Goal: Task Accomplishment & Management: Manage account settings

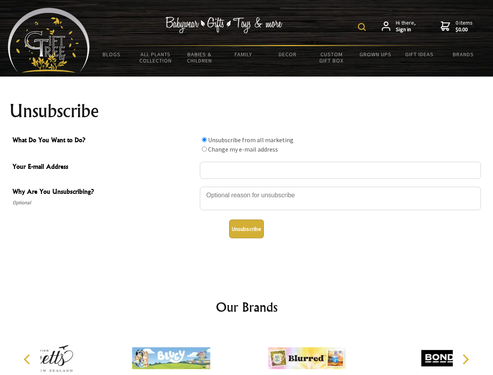
click at [363, 27] on img at bounding box center [362, 27] width 8 height 8
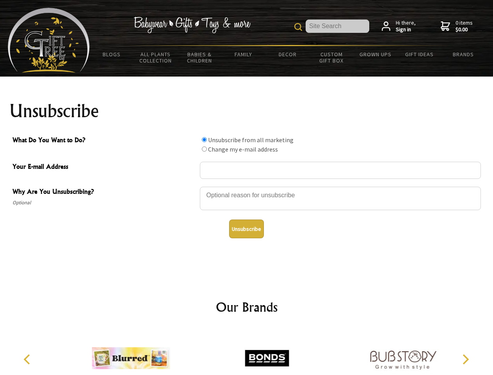
click at [247, 186] on div at bounding box center [340, 199] width 281 height 27
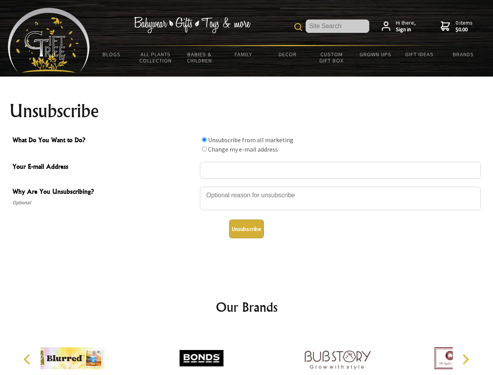
click at [204, 139] on input "What Do You Want to Do?" at bounding box center [204, 139] width 5 height 5
click at [204, 149] on input "What Do You Want to Do?" at bounding box center [204, 148] width 5 height 5
radio input "true"
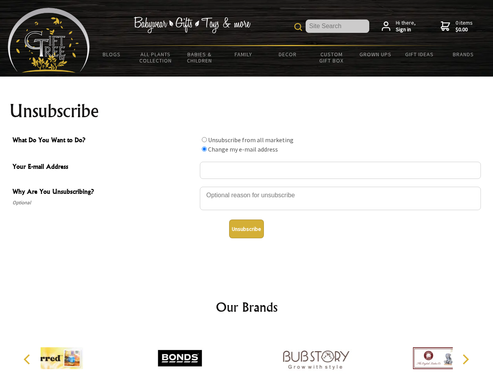
click at [246, 229] on button "Unsubscribe" at bounding box center [246, 229] width 35 height 19
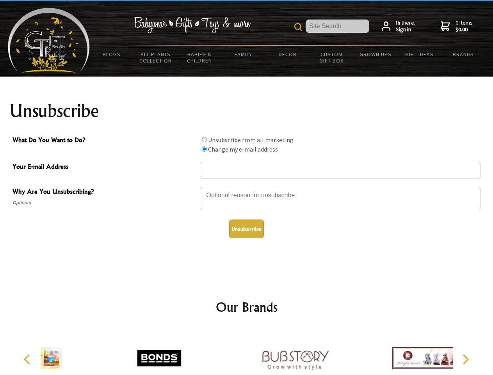
click at [256, 352] on img at bounding box center [295, 358] width 78 height 59
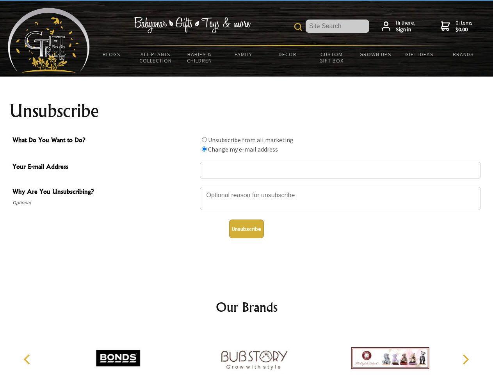
click at [28, 359] on icon "Previous" at bounding box center [28, 359] width 10 height 10
click at [466, 359] on icon "Next" at bounding box center [465, 359] width 10 height 10
